Goal: Information Seeking & Learning: Compare options

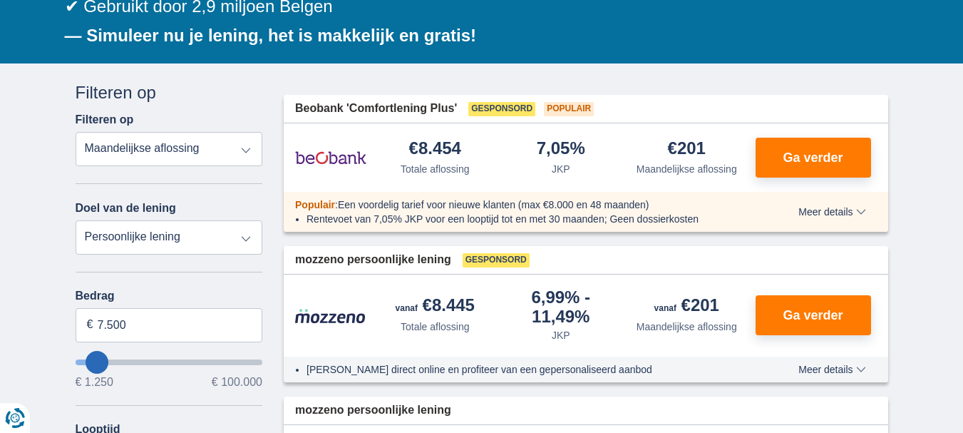
scroll to position [216, 0]
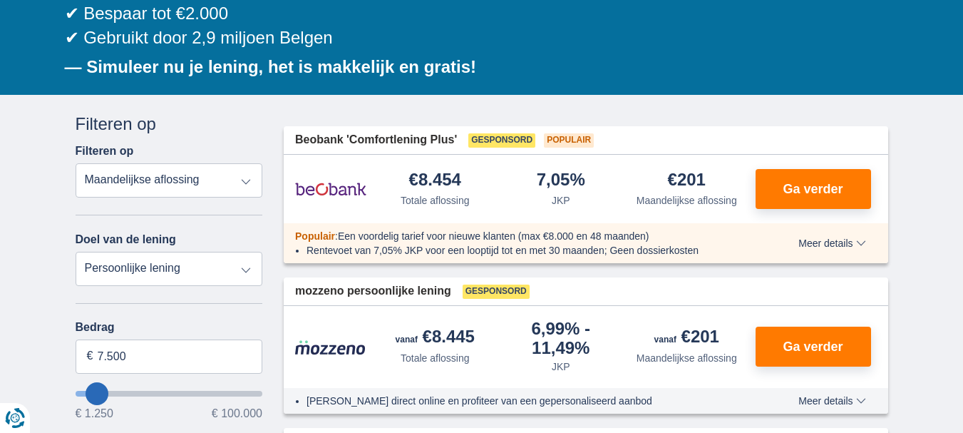
click at [245, 180] on select "Totale aflossing JKP Maandelijkse aflossing" at bounding box center [169, 180] width 187 height 34
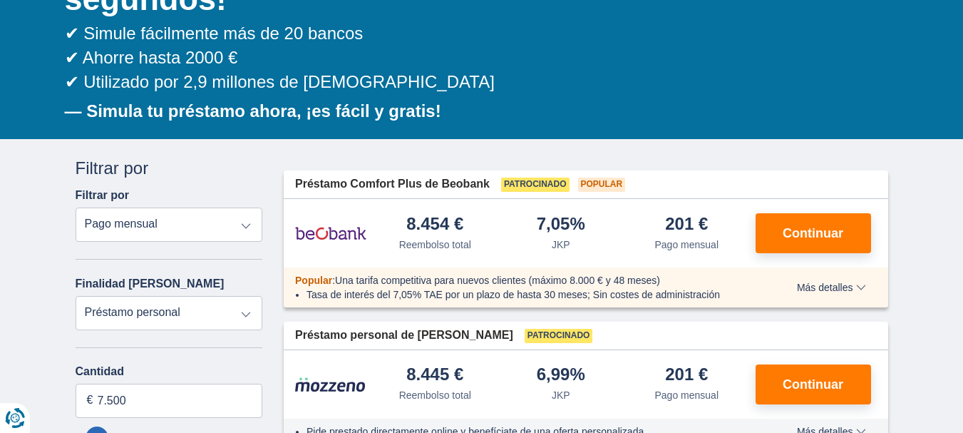
click at [246, 222] on select "Reembolso total JKP Pago mensual" at bounding box center [169, 224] width 187 height 34
click at [76, 207] on select "Reembolso total JKP Pago mensual" at bounding box center [169, 224] width 187 height 34
click at [206, 395] on input "7.500" at bounding box center [169, 400] width 187 height 34
click at [97, 395] on input "7.500" at bounding box center [169, 400] width 187 height 34
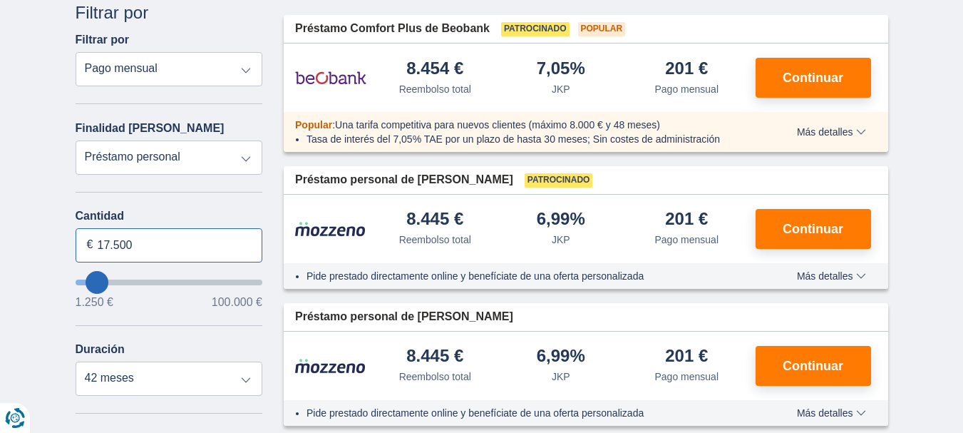
scroll to position [381, 0]
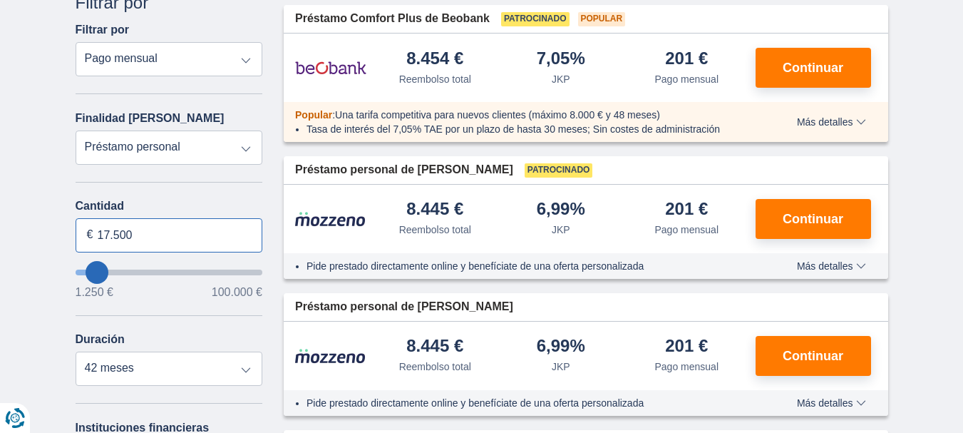
type input "17.500"
type input "17250"
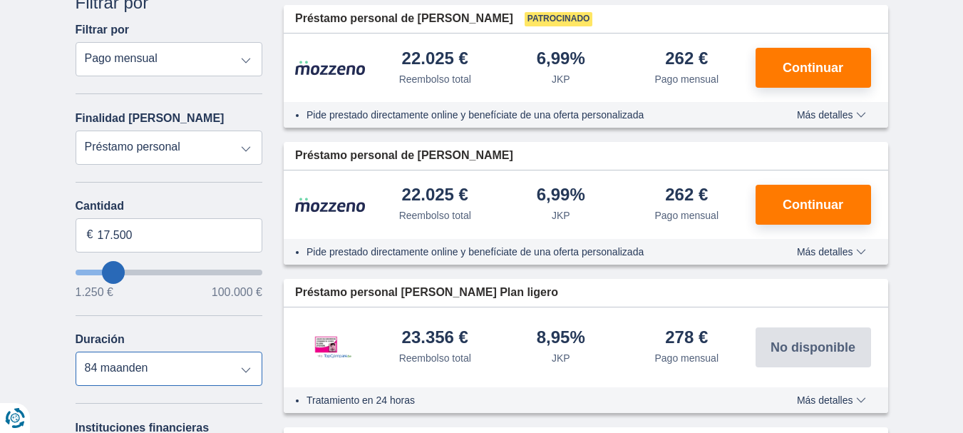
select select "48"
click at [76, 351] on select "12 meses 18 meses 24 meses 30 meses 36 meses 42 meses 48 maanden 60 maanden 72 …" at bounding box center [169, 368] width 187 height 34
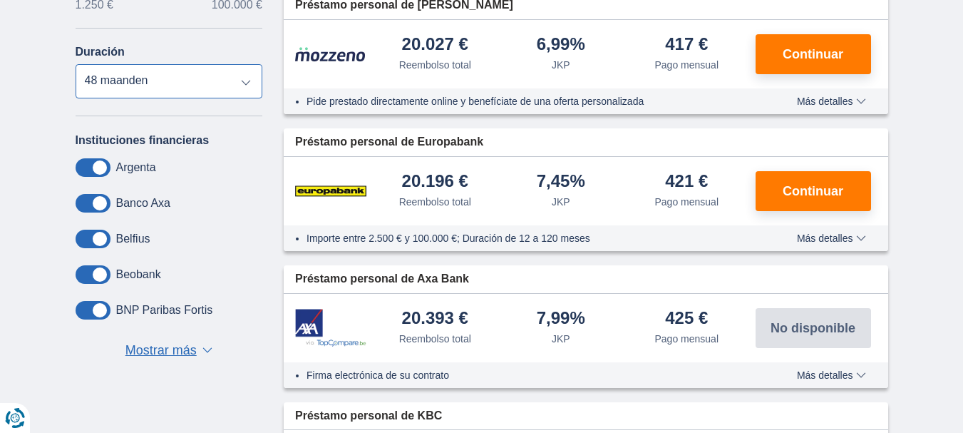
scroll to position [679, 0]
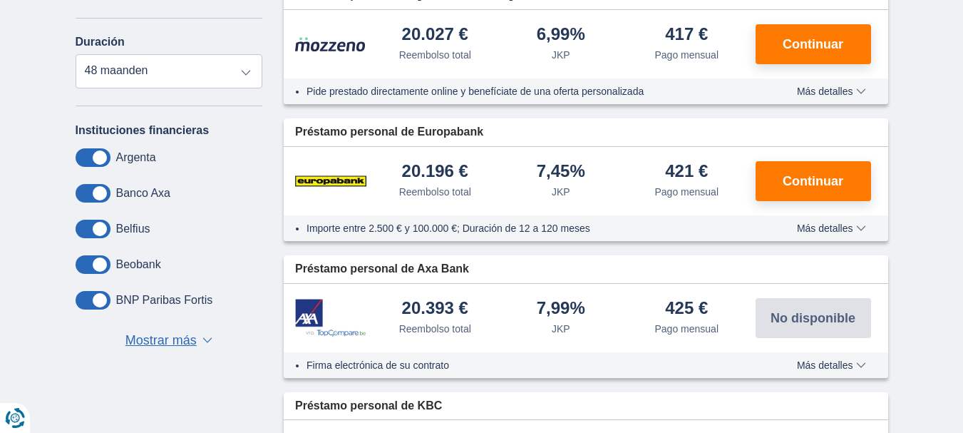
click at [203, 341] on font "▼" at bounding box center [208, 346] width 13 height 14
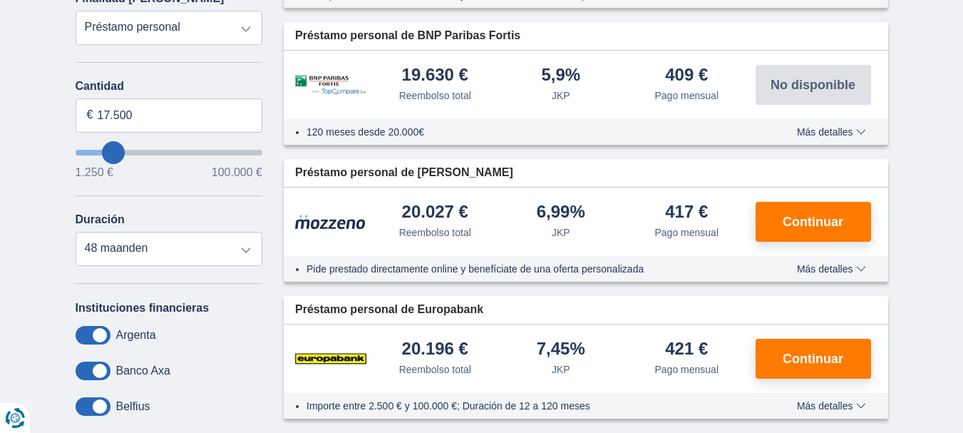
scroll to position [490, 0]
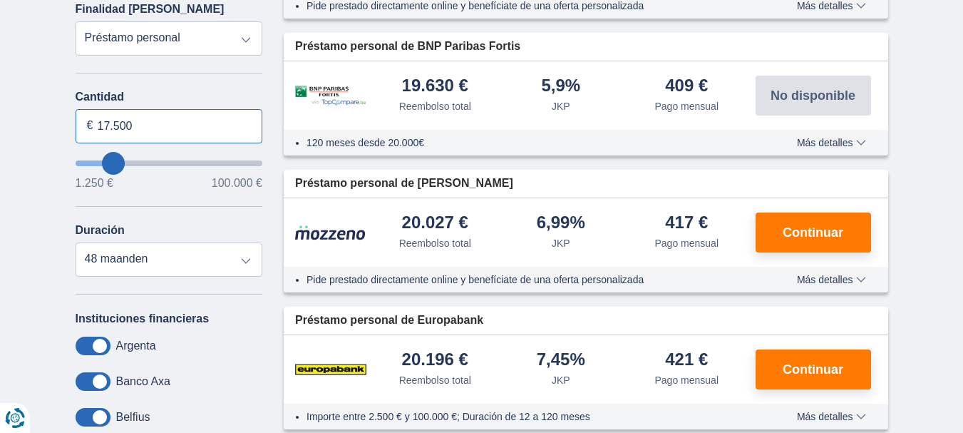
click at [130, 123] on input "17.500" at bounding box center [169, 126] width 187 height 34
type input "17.000"
type input "17250"
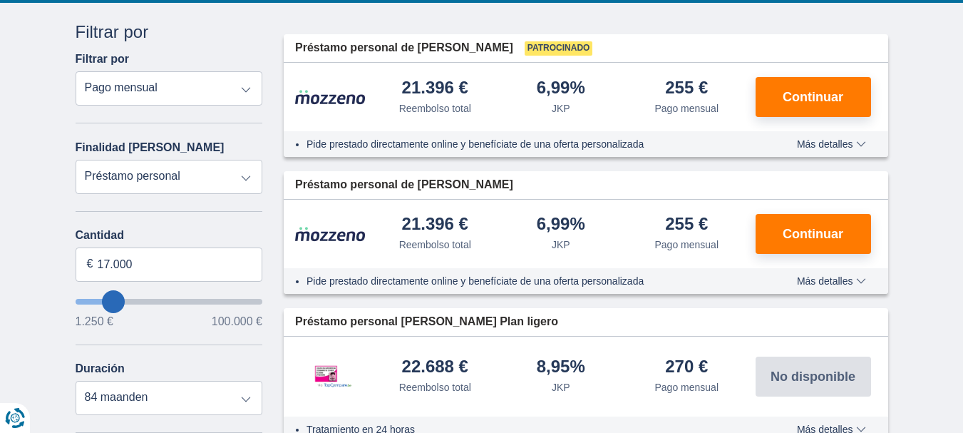
scroll to position [362, 0]
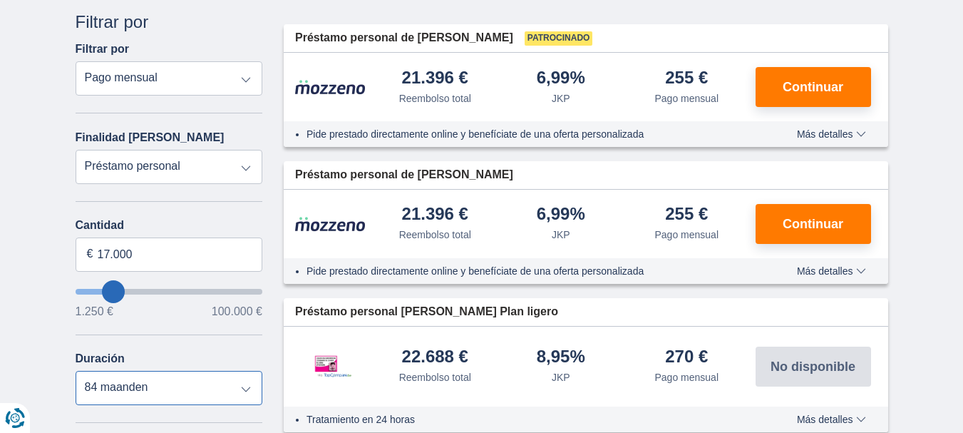
click at [247, 388] on select "12 meses 18 meses 24 meses 30 meses 36 meses 42 meses 48 maanden 60 maanden 72 …" at bounding box center [169, 388] width 187 height 34
select select "48"
click at [76, 371] on select "12 meses 18 meses 24 meses 30 meses 36 meses 42 meses 48 maanden 60 maanden 72 …" at bounding box center [169, 388] width 187 height 34
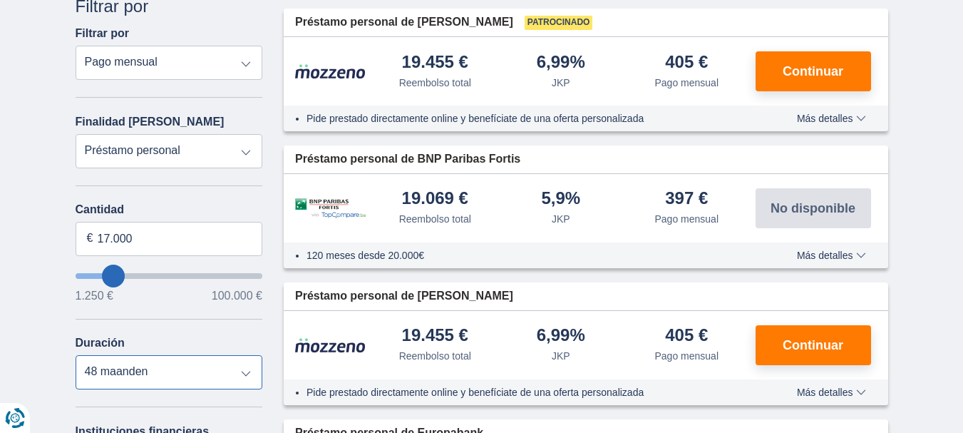
scroll to position [431, 0]
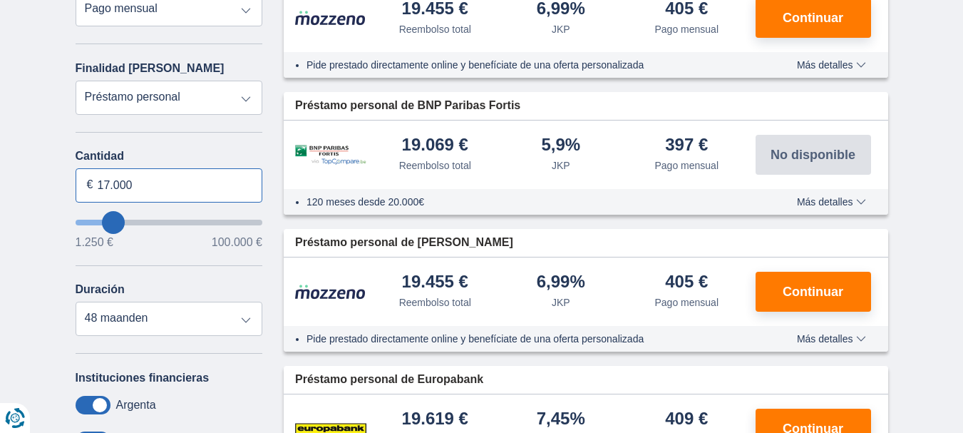
click at [108, 182] on input "17.000" at bounding box center [169, 185] width 187 height 34
click at [104, 175] on input "17.000" at bounding box center [169, 185] width 187 height 34
type input "7.000"
type input "7250"
select select "42"
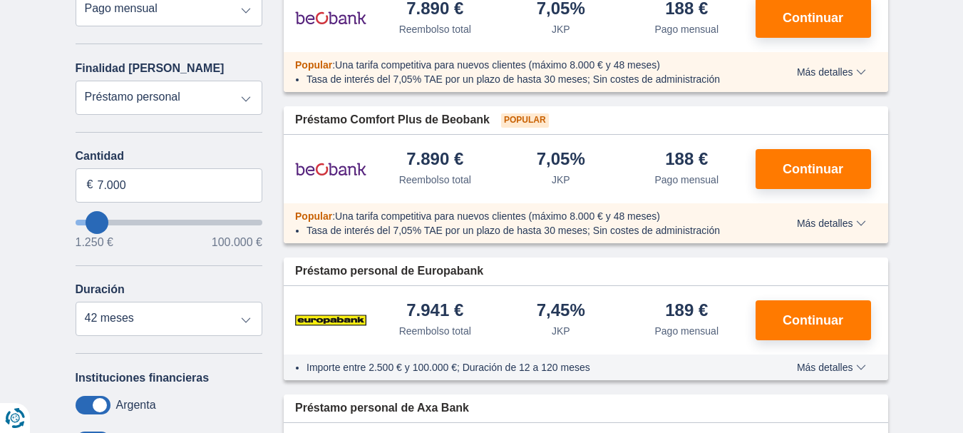
drag, startPoint x: 969, startPoint y: 59, endPoint x: 928, endPoint y: 383, distance: 326.1
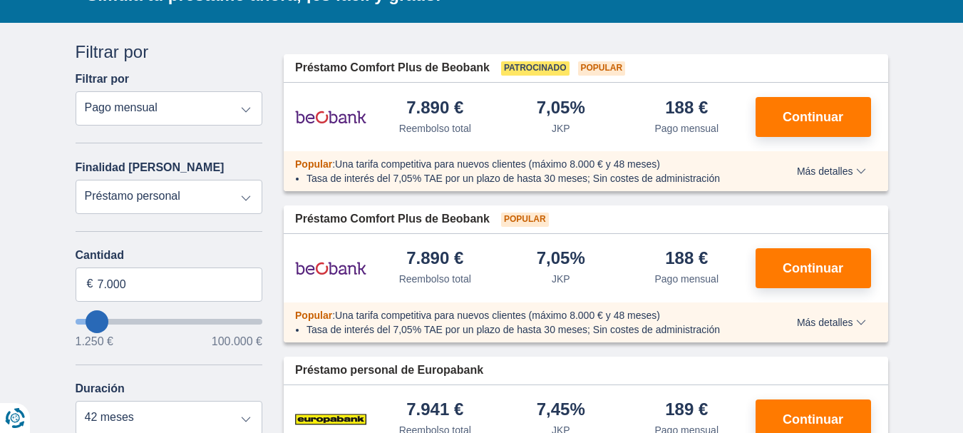
scroll to position [312, 0]
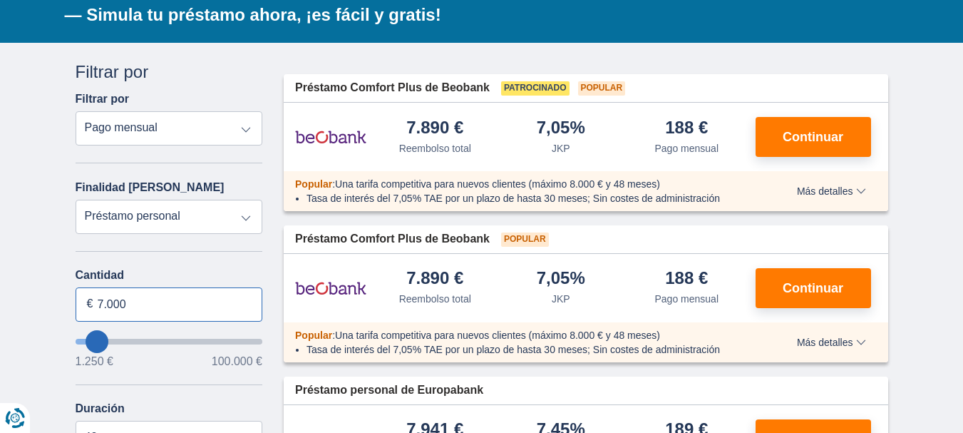
click at [133, 305] on input "7.000" at bounding box center [169, 304] width 187 height 34
type input "7"
type input "12.500"
type input "12250"
select select "60"
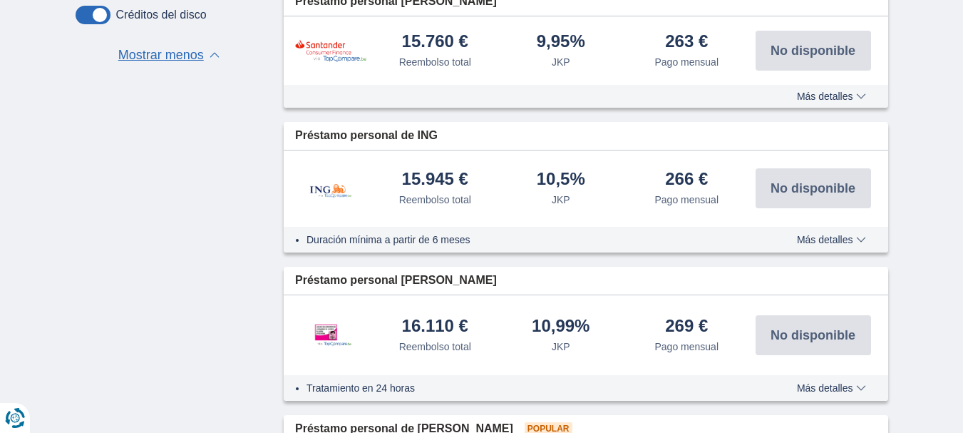
scroll to position [1651, 0]
